Goal: Task Accomplishment & Management: Manage account settings

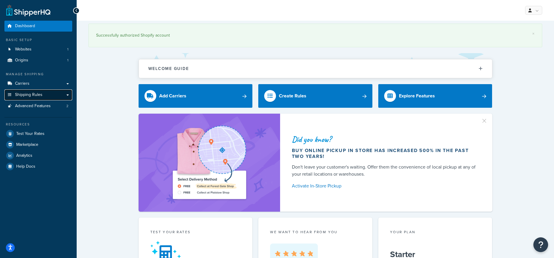
click at [66, 98] on link "Shipping Rules" at bounding box center [38, 94] width 68 height 11
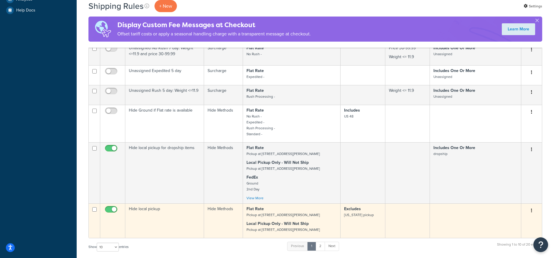
scroll to position [203, 0]
click at [115, 209] on input "checkbox" at bounding box center [112, 209] width 16 height 7
click at [108, 209] on input "checkbox" at bounding box center [112, 209] width 16 height 7
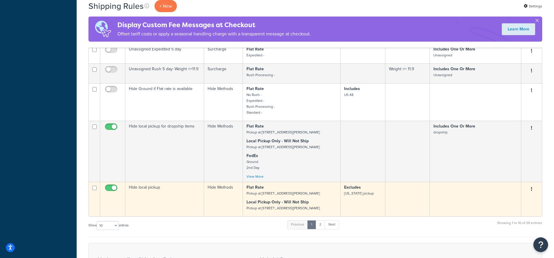
scroll to position [227, 0]
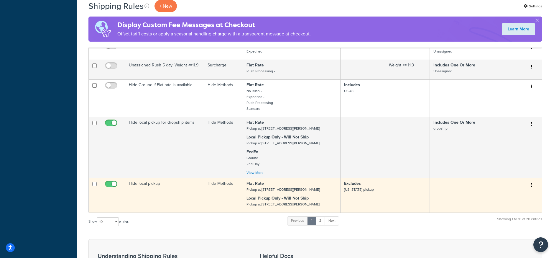
click at [115, 184] on input "checkbox" at bounding box center [112, 185] width 16 height 7
checkbox input "false"
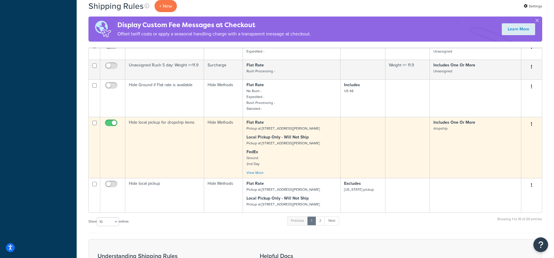
click at [114, 122] on input "checkbox" at bounding box center [112, 124] width 16 height 7
checkbox input "false"
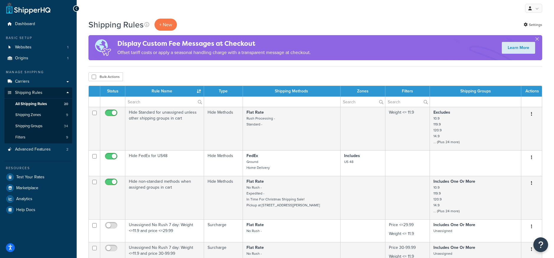
scroll to position [2, 0]
click at [324, 74] on div "Bulk Actions Duplicate Delete" at bounding box center [316, 76] width 454 height 9
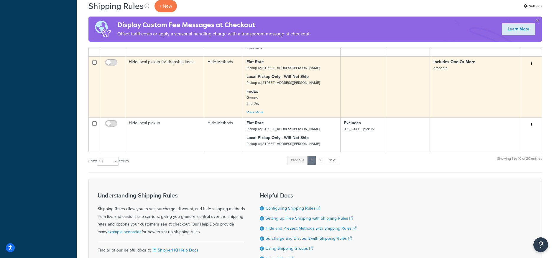
scroll to position [291, 0]
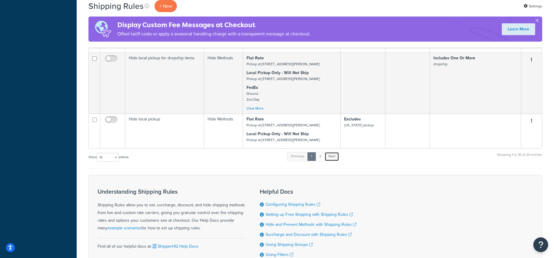
click at [336, 161] on link "Next" at bounding box center [332, 156] width 14 height 9
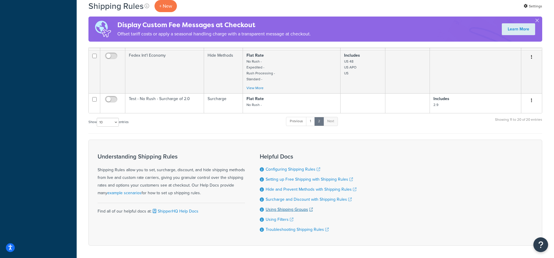
scroll to position [367, 0]
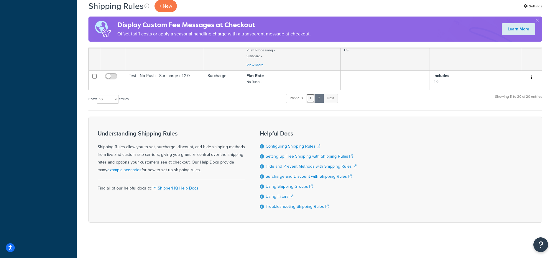
click at [311, 98] on link "1" at bounding box center [310, 98] width 9 height 9
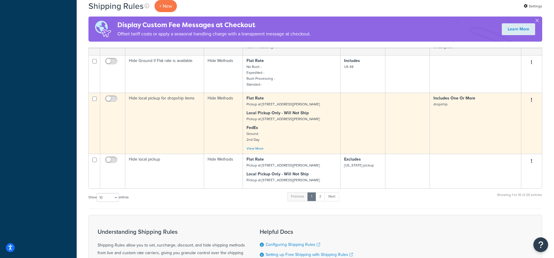
scroll to position [248, 0]
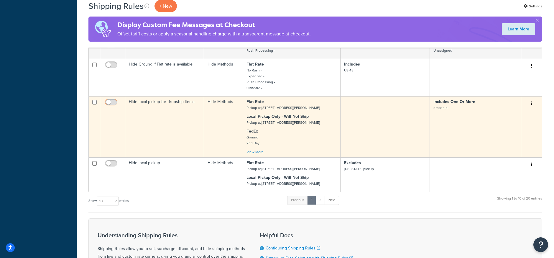
click at [109, 102] on input "checkbox" at bounding box center [112, 103] width 16 height 7
checkbox input "true"
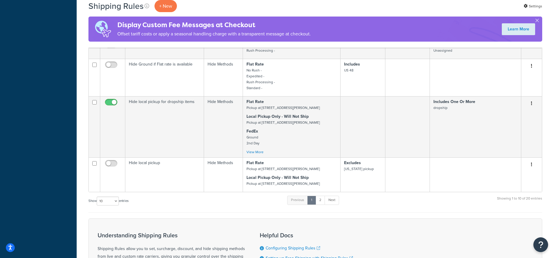
scroll to position [247, 0]
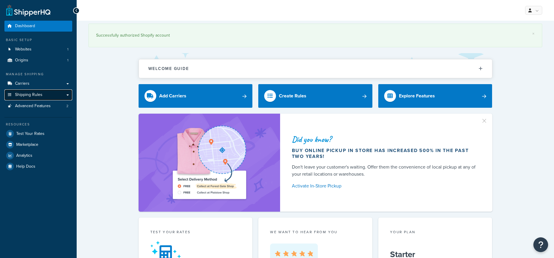
click at [25, 95] on span "Shipping Rules" at bounding box center [28, 94] width 27 height 5
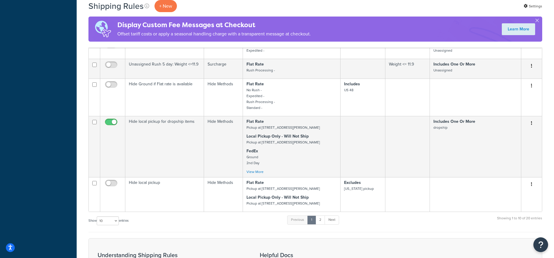
scroll to position [235, 0]
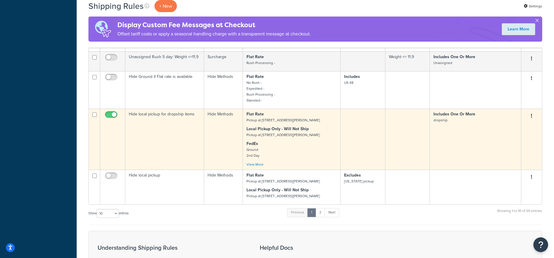
click at [114, 114] on input "checkbox" at bounding box center [112, 115] width 16 height 7
checkbox input "true"
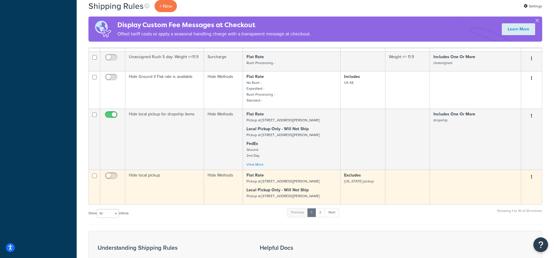
click at [109, 175] on input "checkbox" at bounding box center [112, 177] width 16 height 7
checkbox input "true"
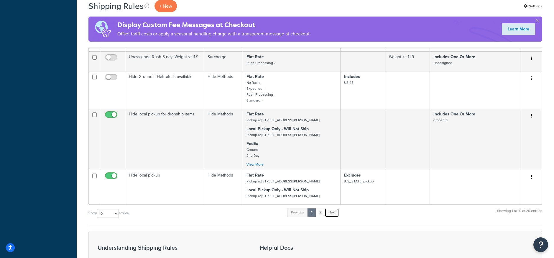
click at [329, 214] on link "Next" at bounding box center [332, 212] width 14 height 9
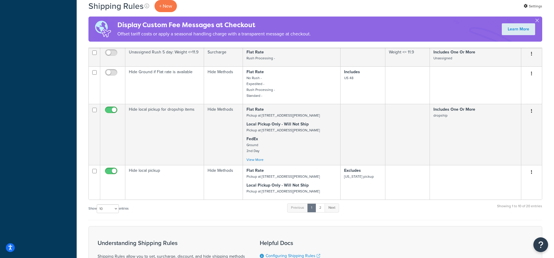
scroll to position [240, 0]
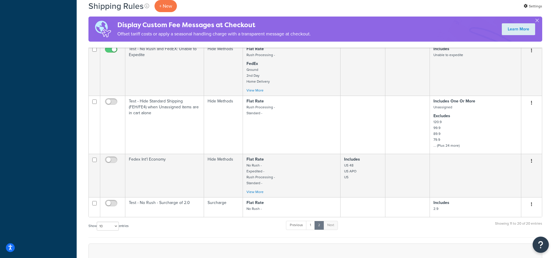
click at [543, 245] on icon "Open Resource Center" at bounding box center [542, 245] width 6 height 8
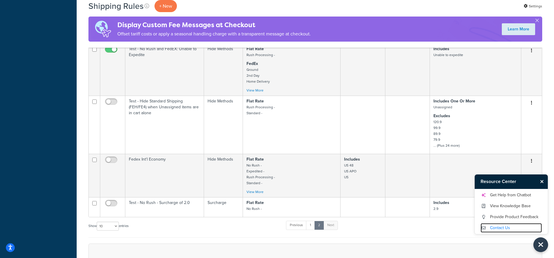
click at [501, 223] on link "Contact Us" at bounding box center [511, 227] width 61 height 9
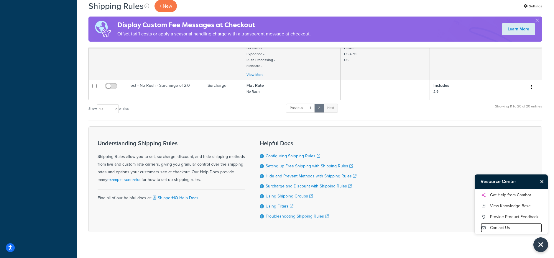
scroll to position [367, 0]
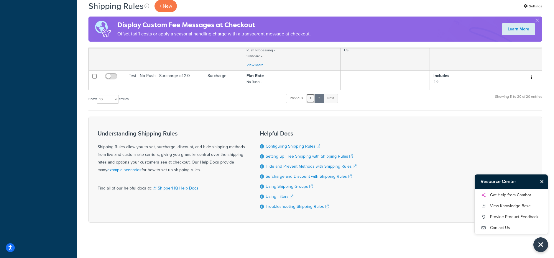
click at [310, 98] on link "1" at bounding box center [310, 98] width 9 height 9
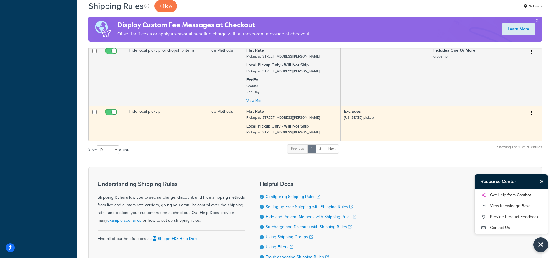
scroll to position [294, 0]
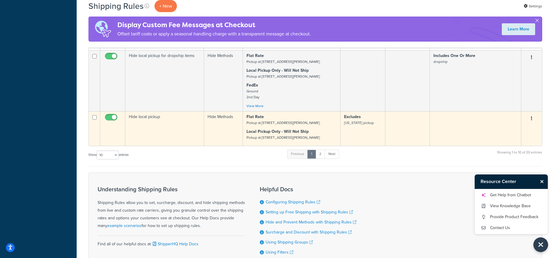
click at [290, 125] on small "Pickup at 310 Mears Blvd Oldsmar FL 34677" at bounding box center [283, 122] width 73 height 5
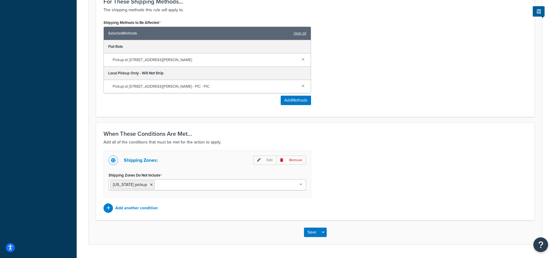
scroll to position [249, 0]
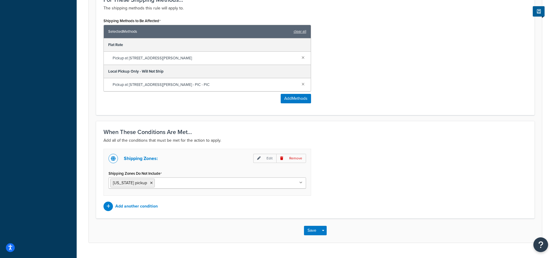
click at [145, 159] on p "Shipping Zones:" at bounding box center [141, 158] width 34 height 8
click at [264, 156] on p "Edit" at bounding box center [264, 158] width 23 height 9
select select "exclude"
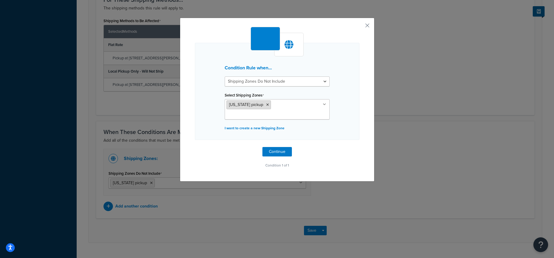
click at [246, 104] on span "[US_STATE] pickup" at bounding box center [246, 105] width 34 height 6
click at [364, 28] on div "Condition Rule when... Shipping Zones Include Shipping Zones Do Not Include Sel…" at bounding box center [277, 100] width 195 height 164
click at [360, 27] on button "button" at bounding box center [358, 27] width 1 height 1
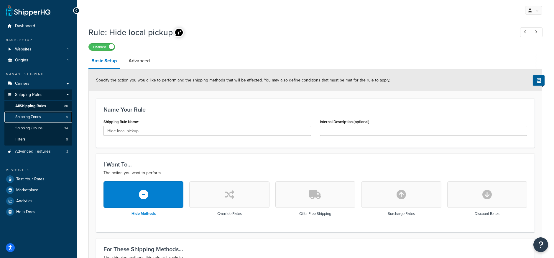
click at [29, 118] on span "Shipping Zones" at bounding box center [28, 116] width 26 height 5
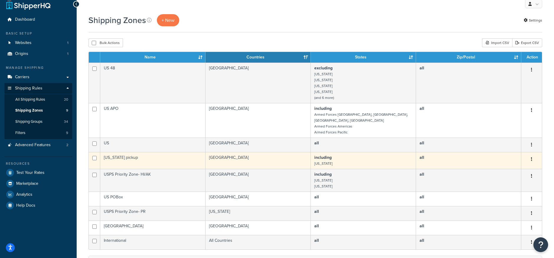
scroll to position [13, 0]
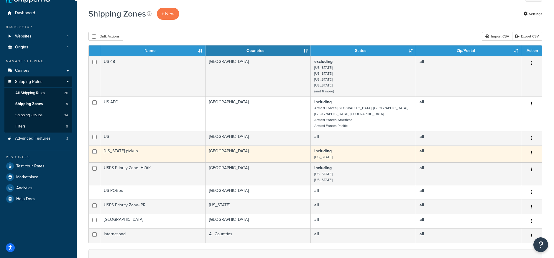
click at [156, 148] on td "[US_STATE] pickup" at bounding box center [152, 153] width 105 height 17
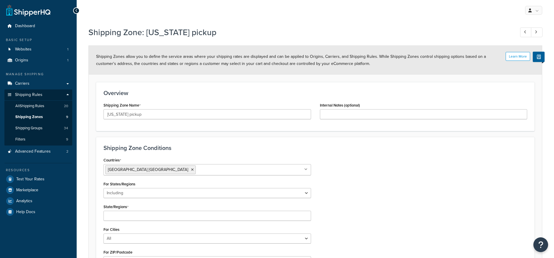
select select "including"
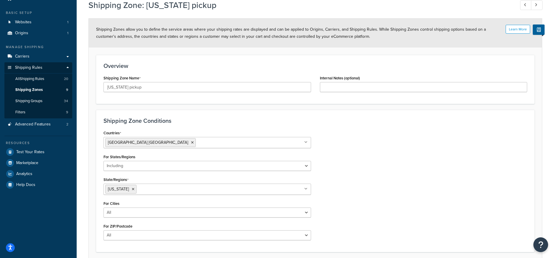
scroll to position [41, 0]
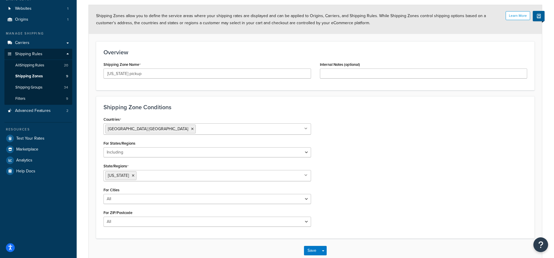
click at [132, 174] on icon at bounding box center [133, 176] width 3 height 4
click at [344, 166] on div "Countries [GEOGRAPHIC_DATA] [GEOGRAPHIC_DATA] All Countries ALL [GEOGRAPHIC_DAT…" at bounding box center [315, 172] width 433 height 114
click at [276, 174] on ul at bounding box center [208, 175] width 208 height 10
click at [355, 203] on div "Countries United States USA All Countries ALL Afghanistan AFG Albania ALB Alger…" at bounding box center [315, 173] width 433 height 116
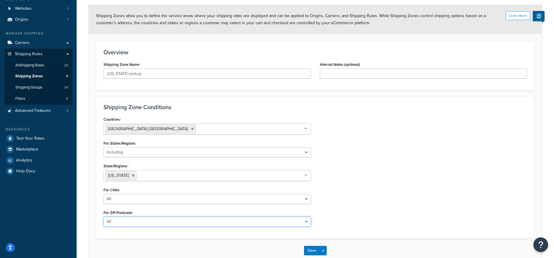
click at [114, 222] on select "All Including Excluding" at bounding box center [208, 222] width 208 height 10
select select "including"
click at [104, 217] on select "All Including Excluding" at bounding box center [208, 222] width 208 height 10
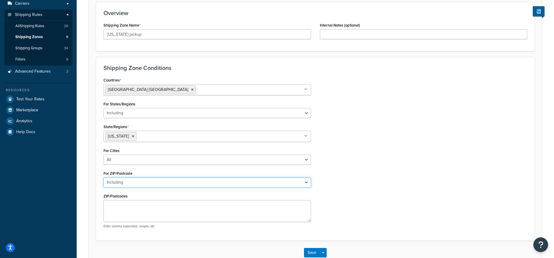
scroll to position [83, 0]
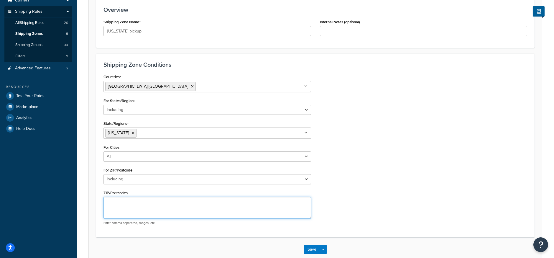
click at [130, 214] on textarea "ZIP/Postcodes" at bounding box center [208, 208] width 208 height 22
paste textarea "34677"
type textarea "34677"
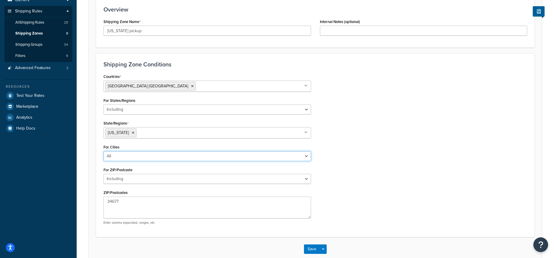
click at [144, 155] on select "All Including Excluding" at bounding box center [208, 156] width 208 height 10
select select "including"
click at [104, 151] on select "All Including Excluding" at bounding box center [208, 156] width 208 height 10
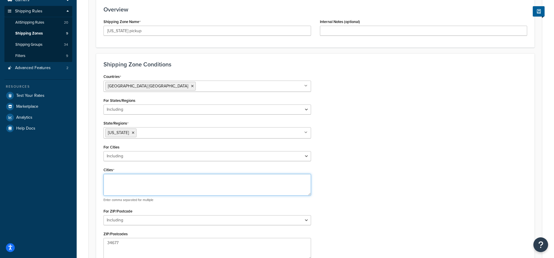
click at [122, 183] on textarea "Cities" at bounding box center [208, 185] width 208 height 22
type textarea "Oldsmar"
click at [403, 190] on div "Countries United States USA All Countries ALL Afghanistan AFG Albania ALB Alger…" at bounding box center [315, 171] width 433 height 198
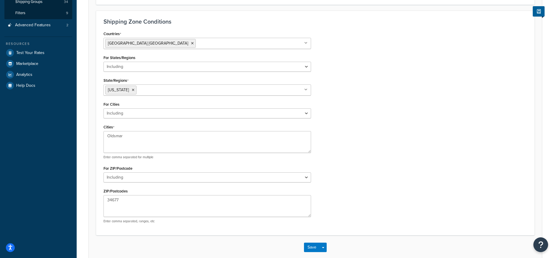
scroll to position [127, 0]
click at [200, 66] on select "All Including Excluding" at bounding box center [208, 66] width 208 height 10
click at [314, 245] on button "Save" at bounding box center [312, 246] width 16 height 9
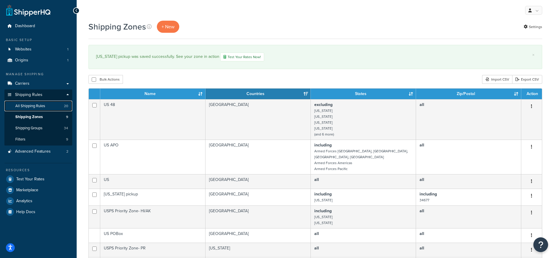
click at [30, 105] on span "All Shipping Rules" at bounding box center [30, 106] width 30 height 5
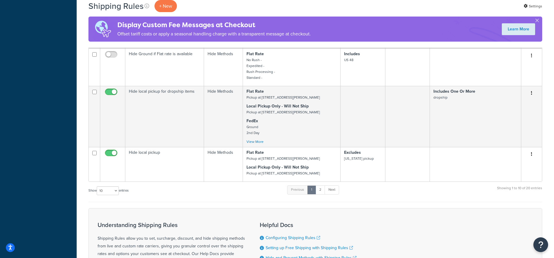
scroll to position [255, 0]
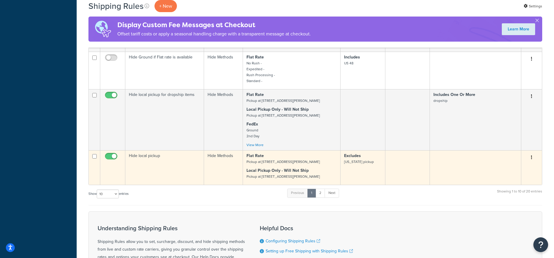
click at [114, 156] on input "checkbox" at bounding box center [112, 157] width 16 height 7
click at [109, 157] on input "checkbox" at bounding box center [112, 157] width 16 height 7
checkbox input "true"
click at [354, 168] on td "Excludes [US_STATE] pickup" at bounding box center [363, 167] width 45 height 35
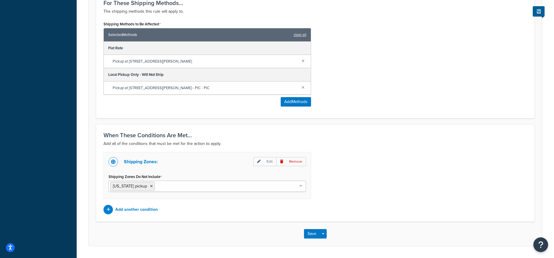
scroll to position [264, 0]
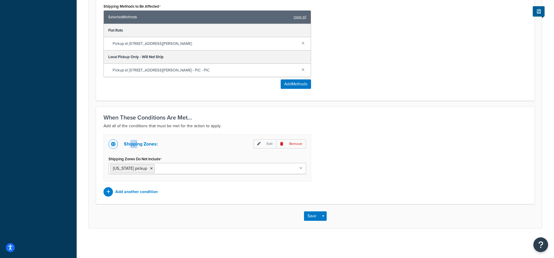
click at [129, 144] on p "Shipping Zones:" at bounding box center [141, 144] width 34 height 8
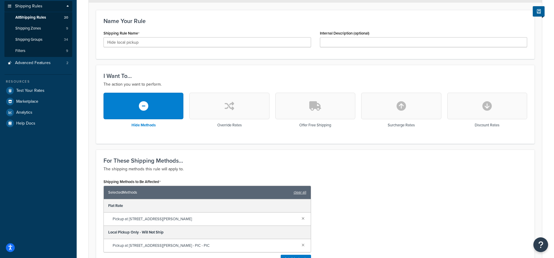
scroll to position [0, 0]
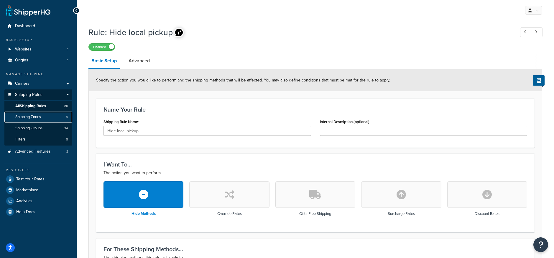
click at [32, 116] on span "Shipping Zones" at bounding box center [28, 116] width 26 height 5
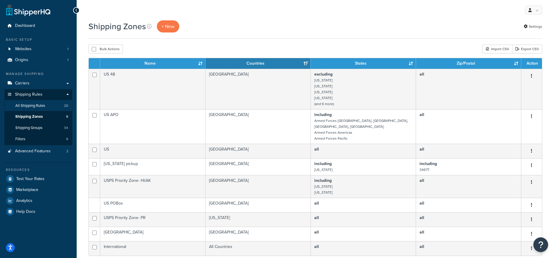
scroll to position [1, 0]
click at [24, 105] on span "All Shipping Rules" at bounding box center [30, 105] width 30 height 5
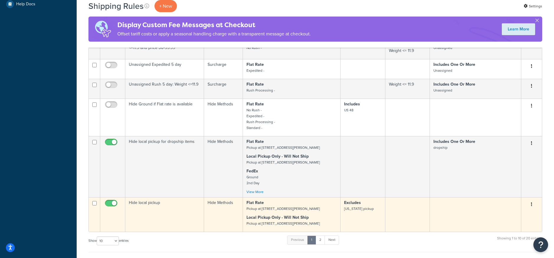
scroll to position [208, 0]
